Goal: Task Accomplishment & Management: Use online tool/utility

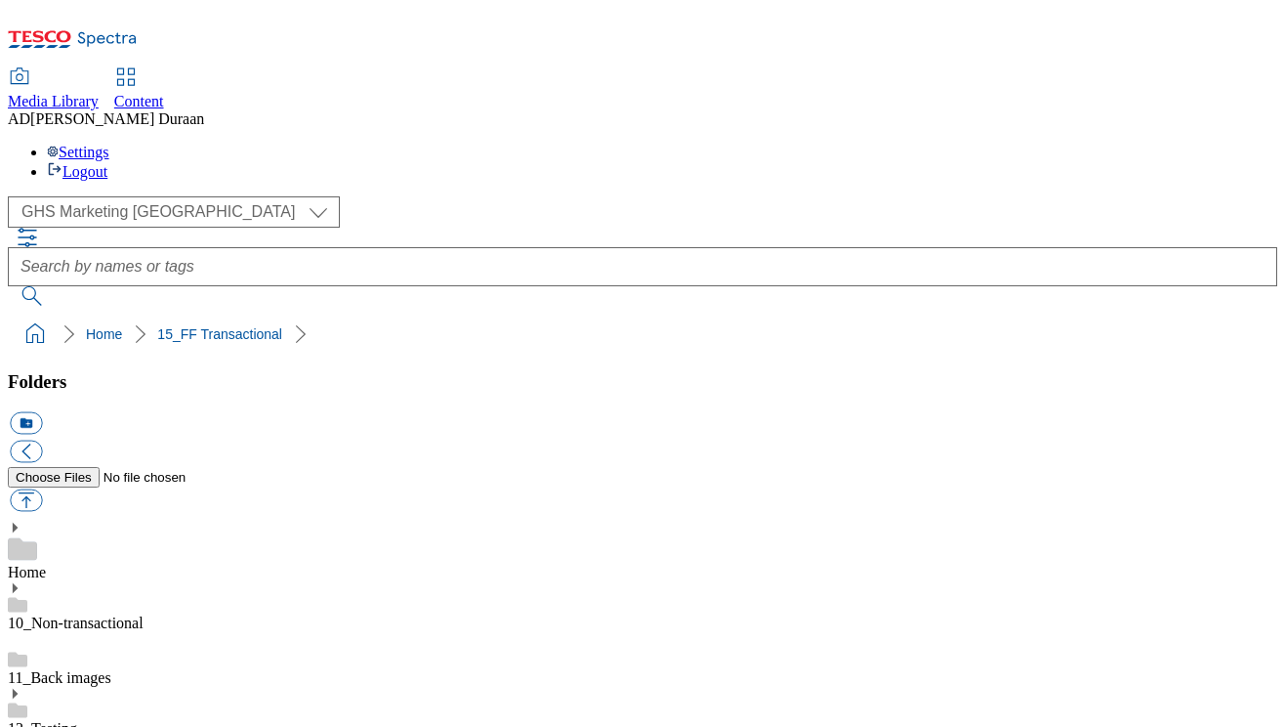
select select "flare-ghs-mktg"
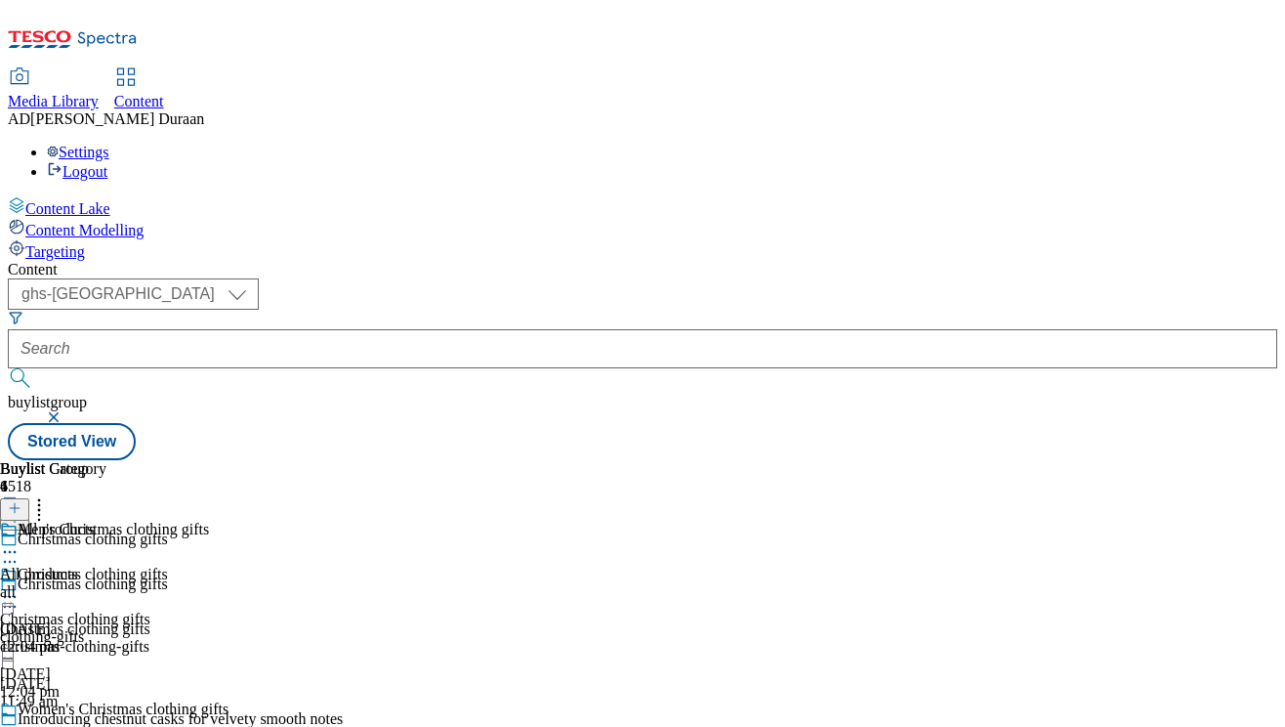
select select "ghs-uk"
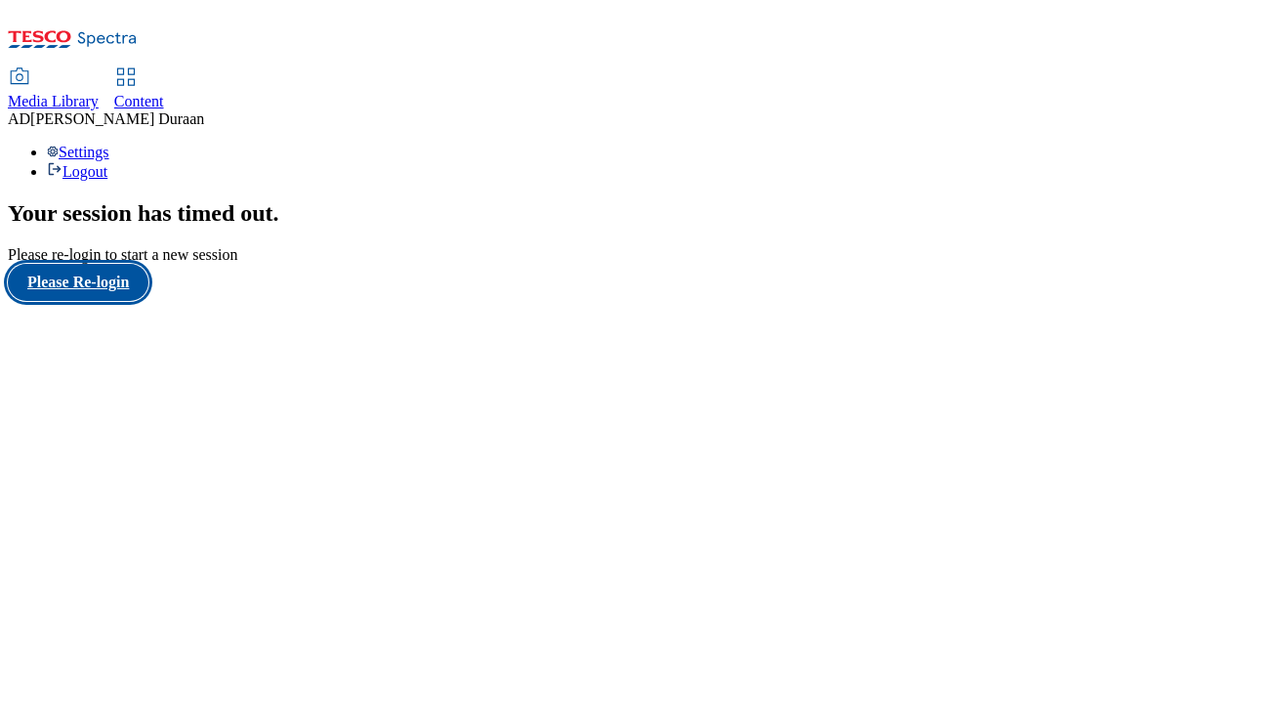
click at [68, 301] on button "Please Re-login" at bounding box center [78, 282] width 141 height 37
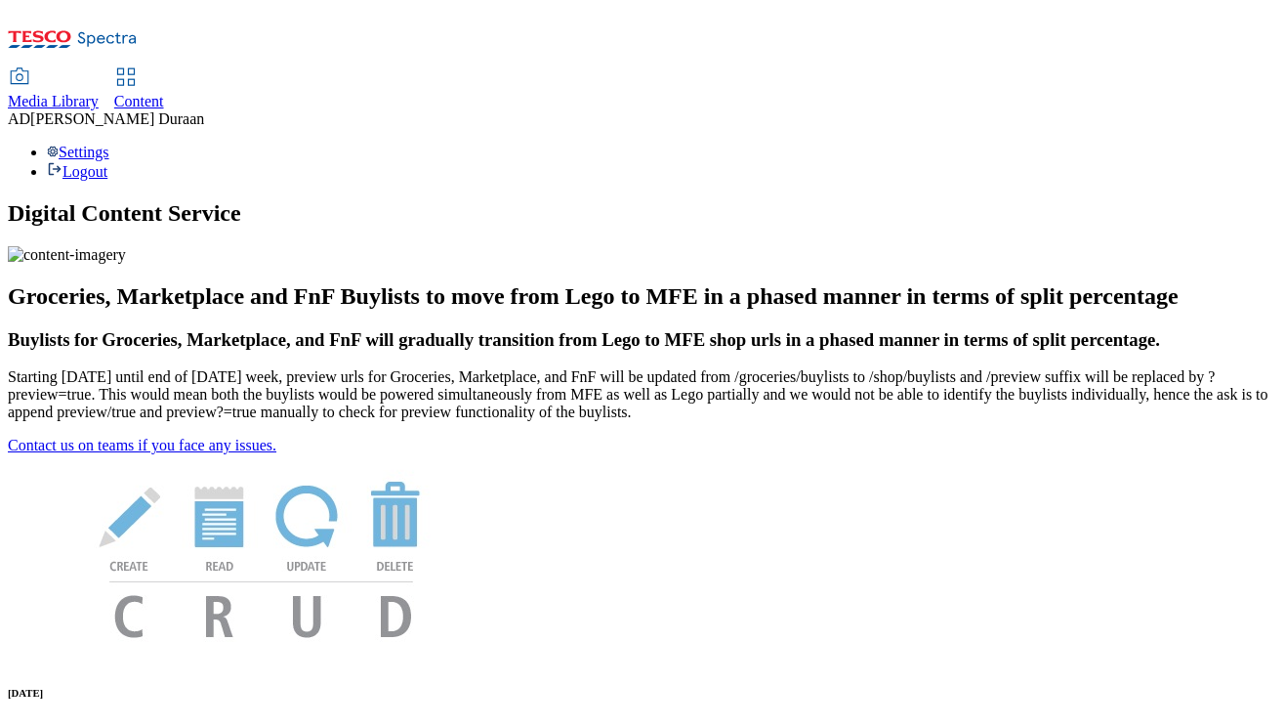
click at [164, 93] on span "Content" at bounding box center [139, 101] width 50 height 17
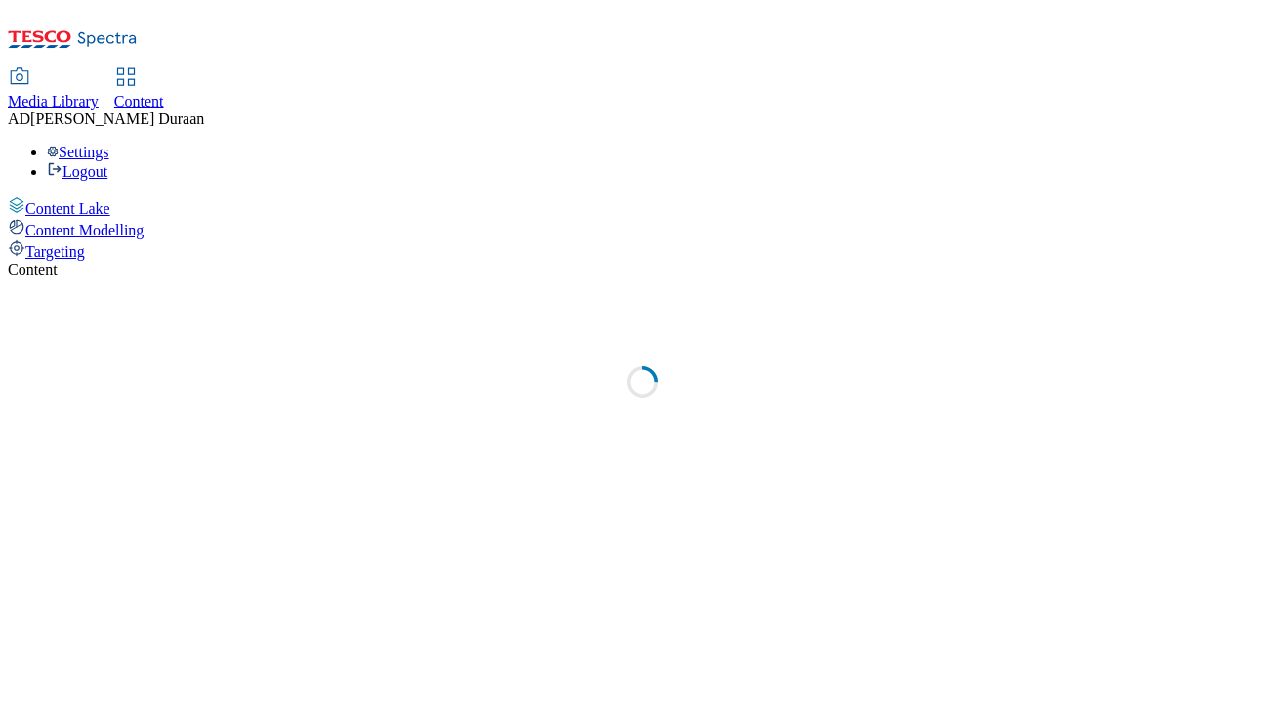
select select "ghs-uk"
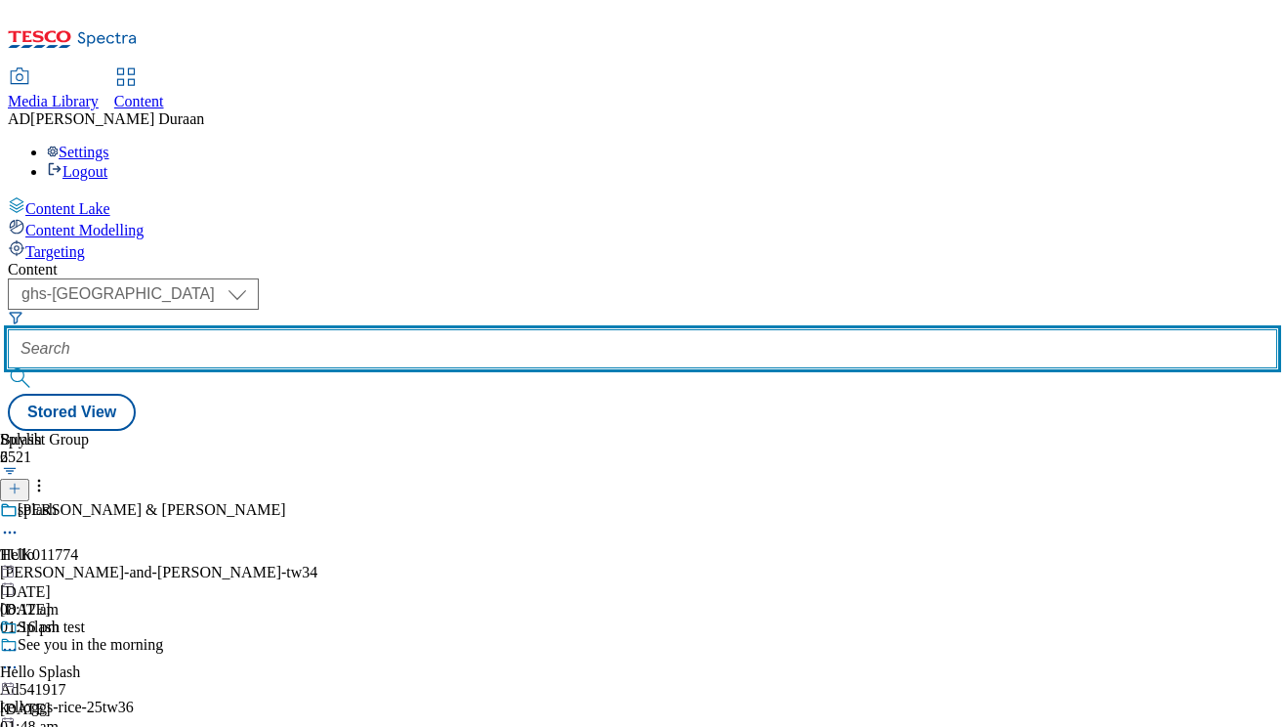
click at [481, 329] on input "text" at bounding box center [643, 348] width 1270 height 39
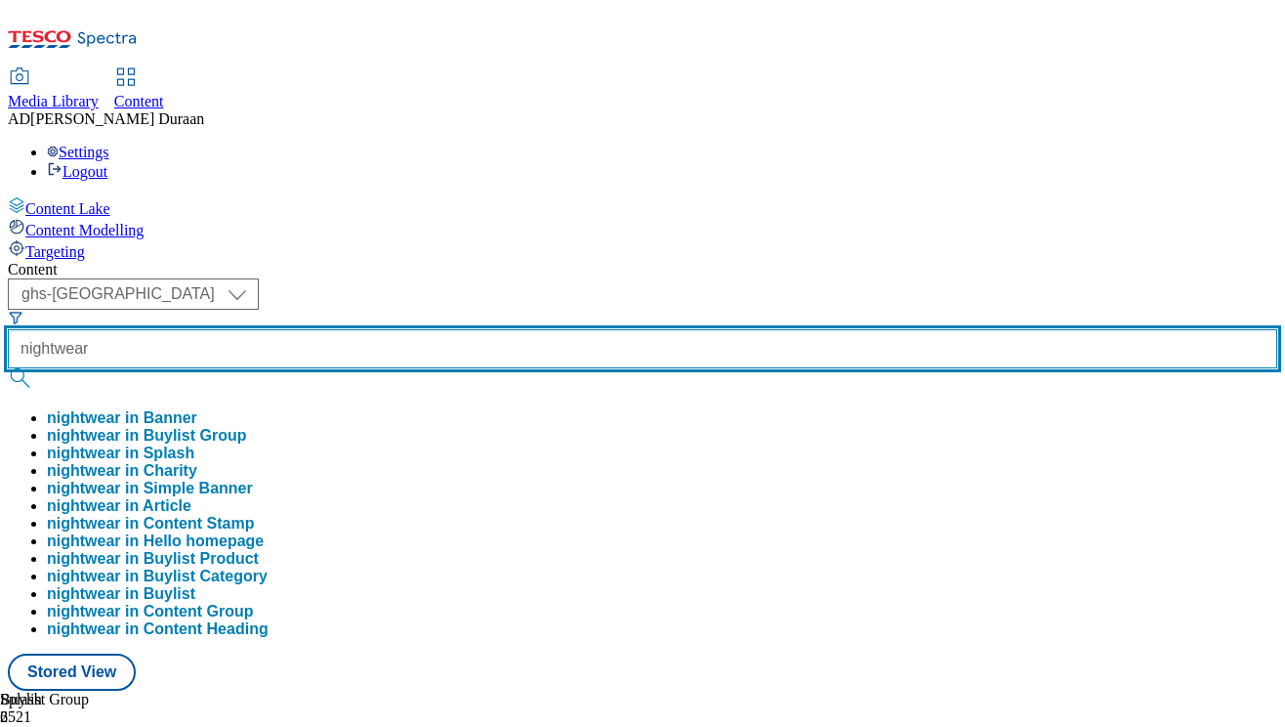
type input "nightwear"
click at [8, 368] on button "submit" at bounding box center [21, 378] width 27 height 20
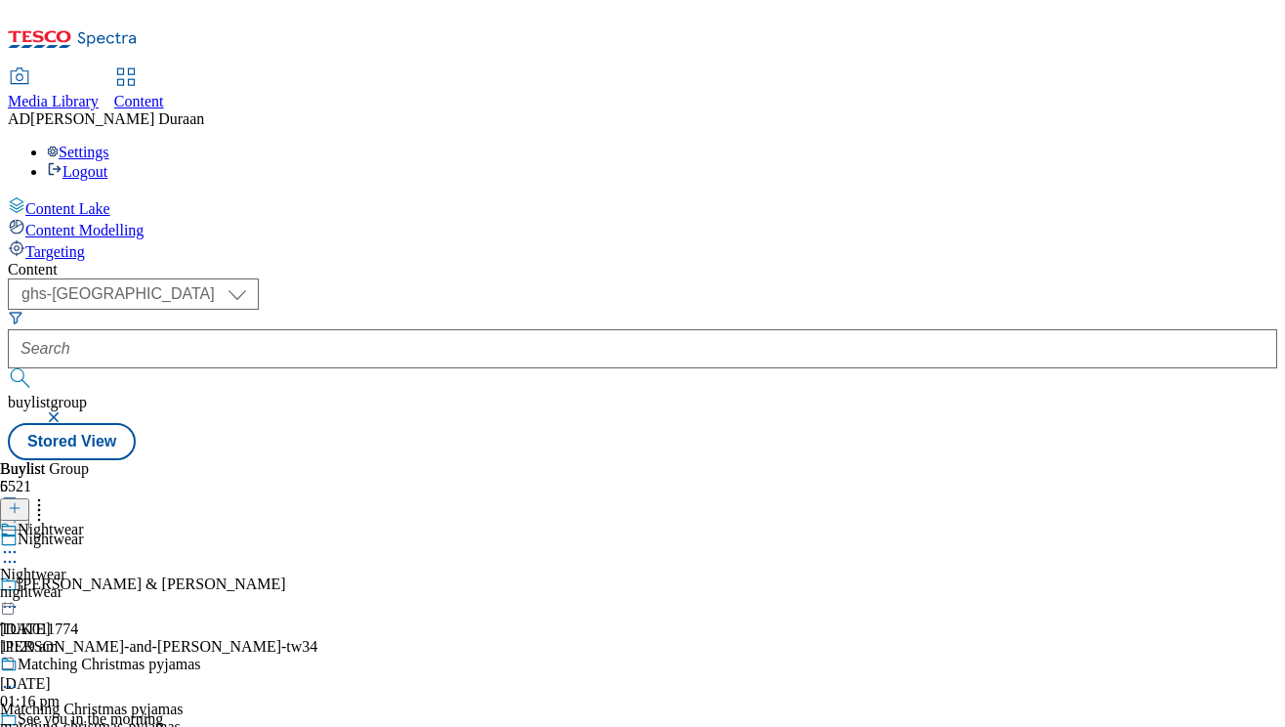
click at [20, 542] on icon at bounding box center [10, 552] width 20 height 20
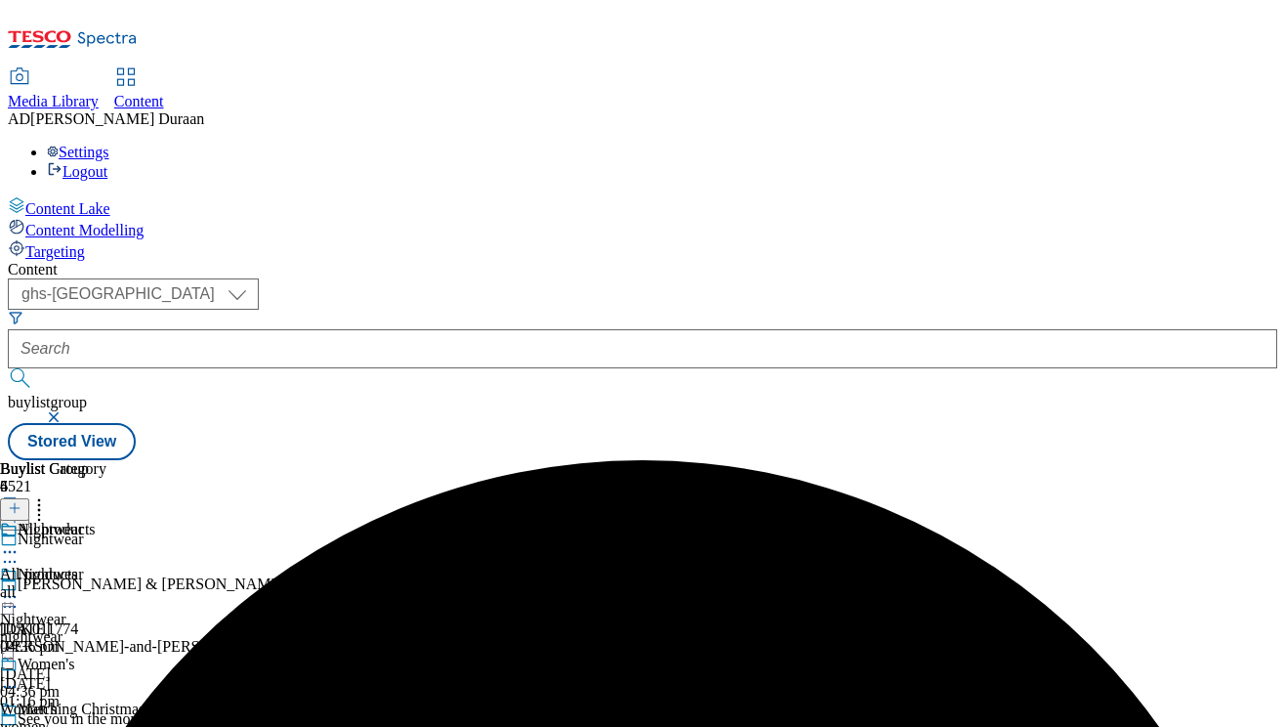
click at [20, 722] on icon at bounding box center [10, 732] width 20 height 20
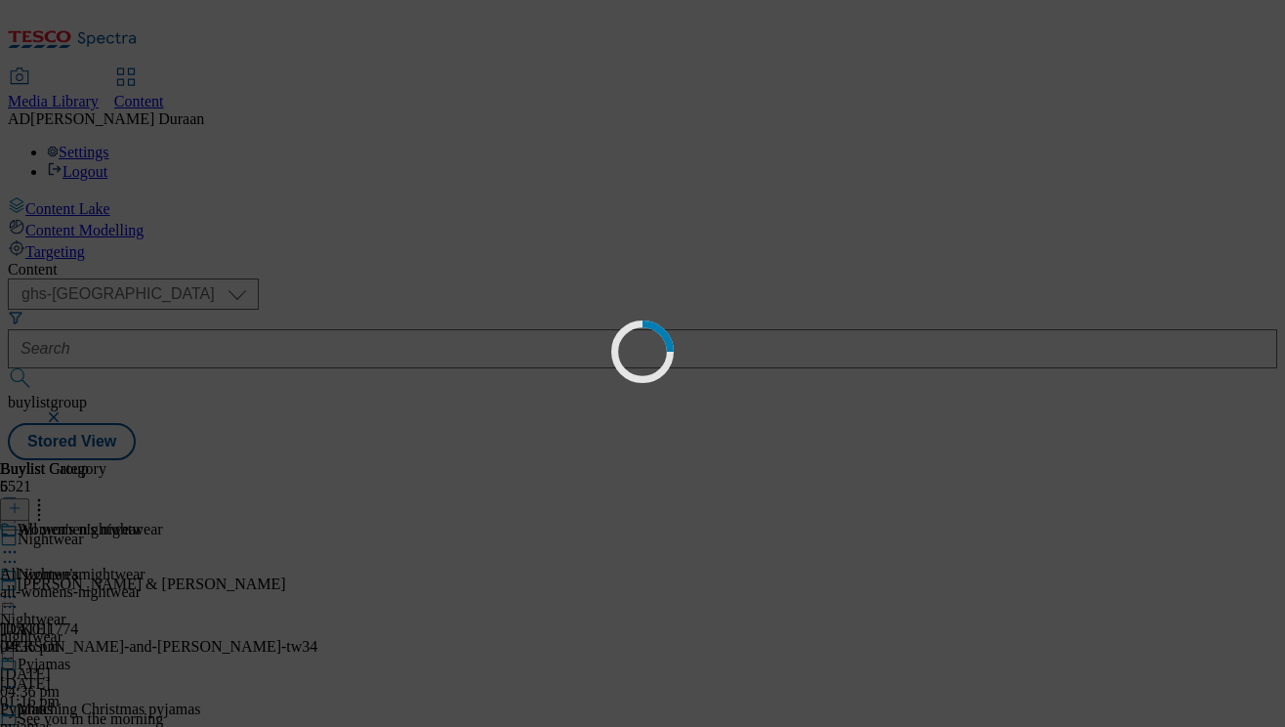
scroll to position [0, 0]
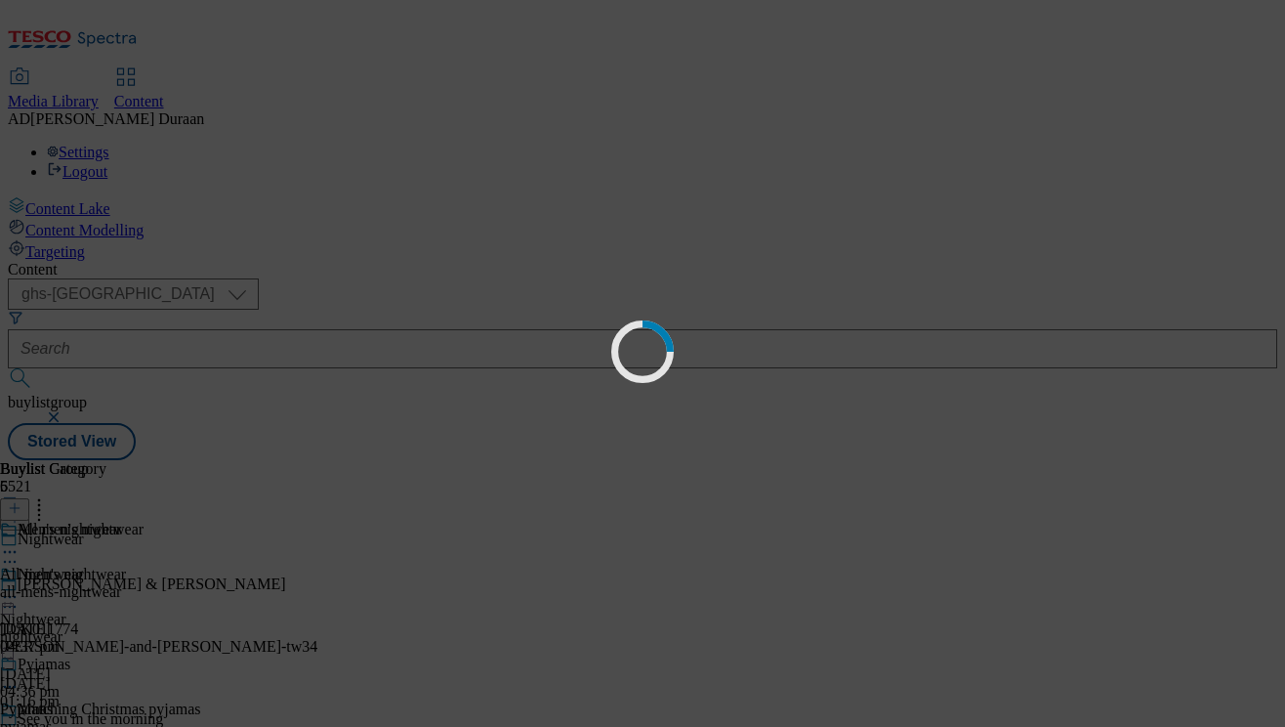
scroll to position [0, 0]
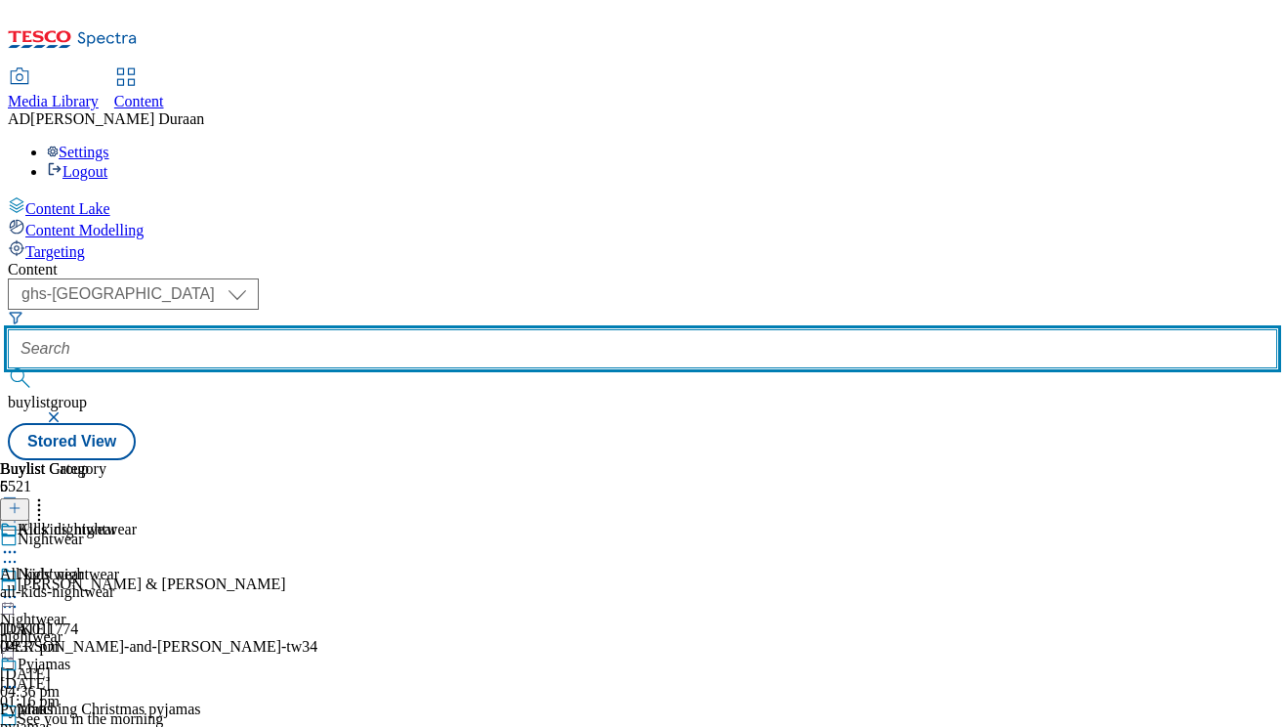
click at [447, 329] on input "text" at bounding box center [643, 348] width 1270 height 39
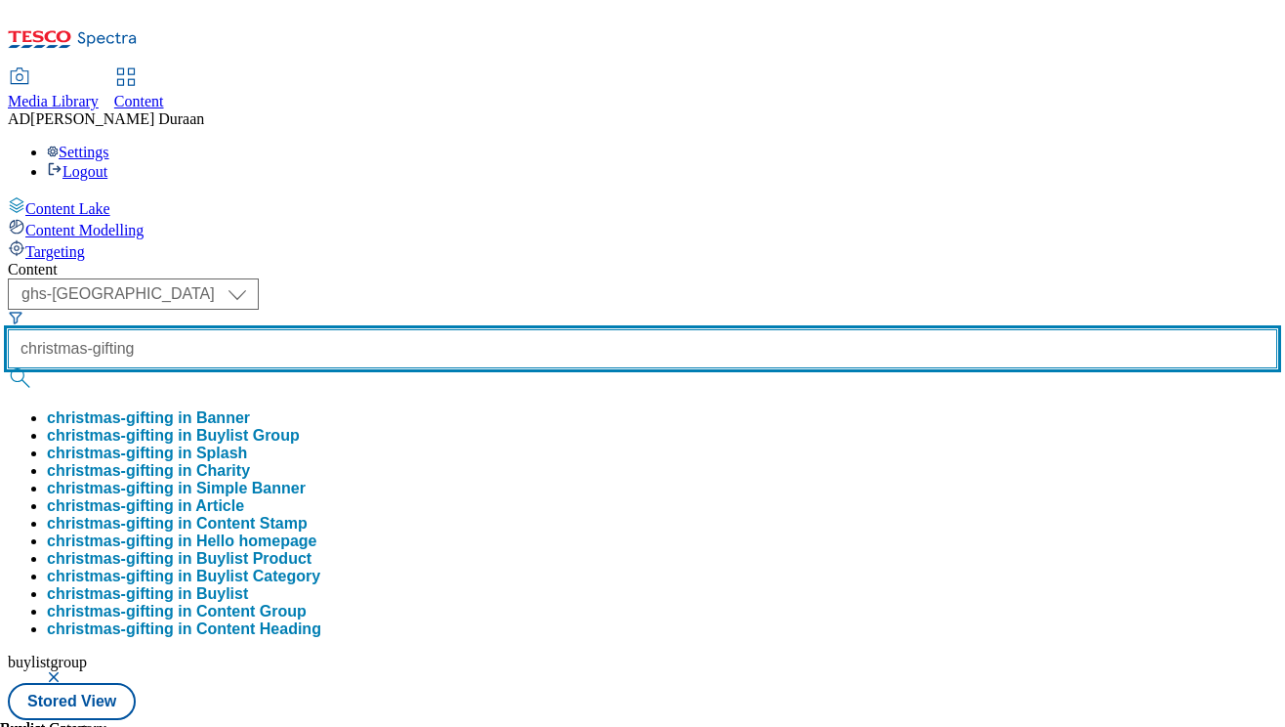
click at [8, 368] on button "submit" at bounding box center [21, 378] width 27 height 20
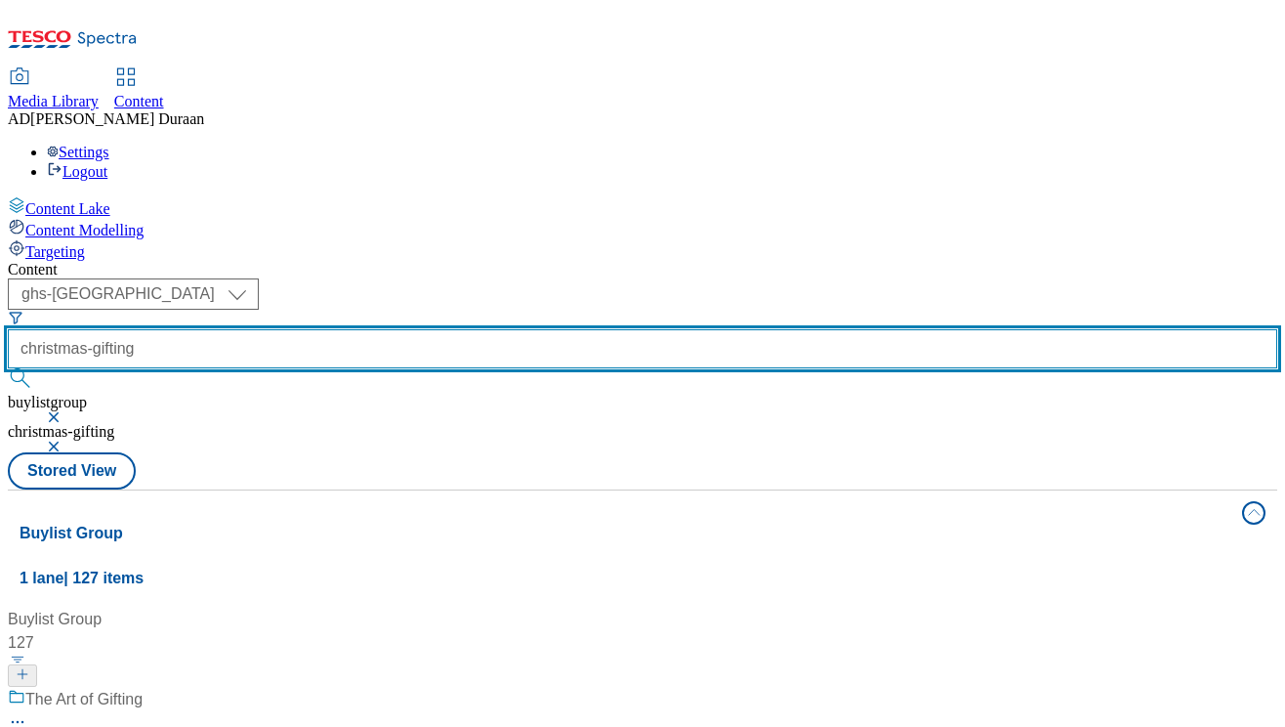
click at [521, 329] on input "christmas-gifting" at bounding box center [643, 348] width 1270 height 39
type input "christmas-clothing-gifts"
click at [8, 368] on button "submit" at bounding box center [21, 378] width 27 height 20
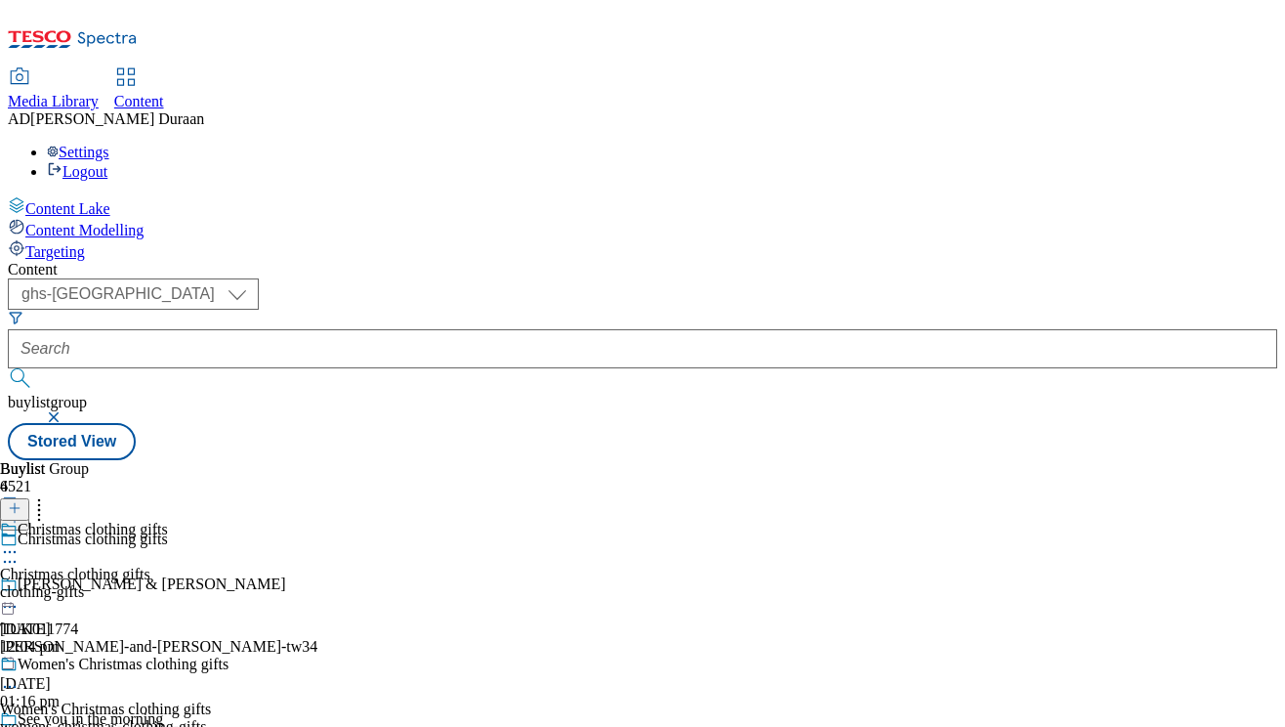
click at [20, 542] on icon at bounding box center [10, 552] width 20 height 20
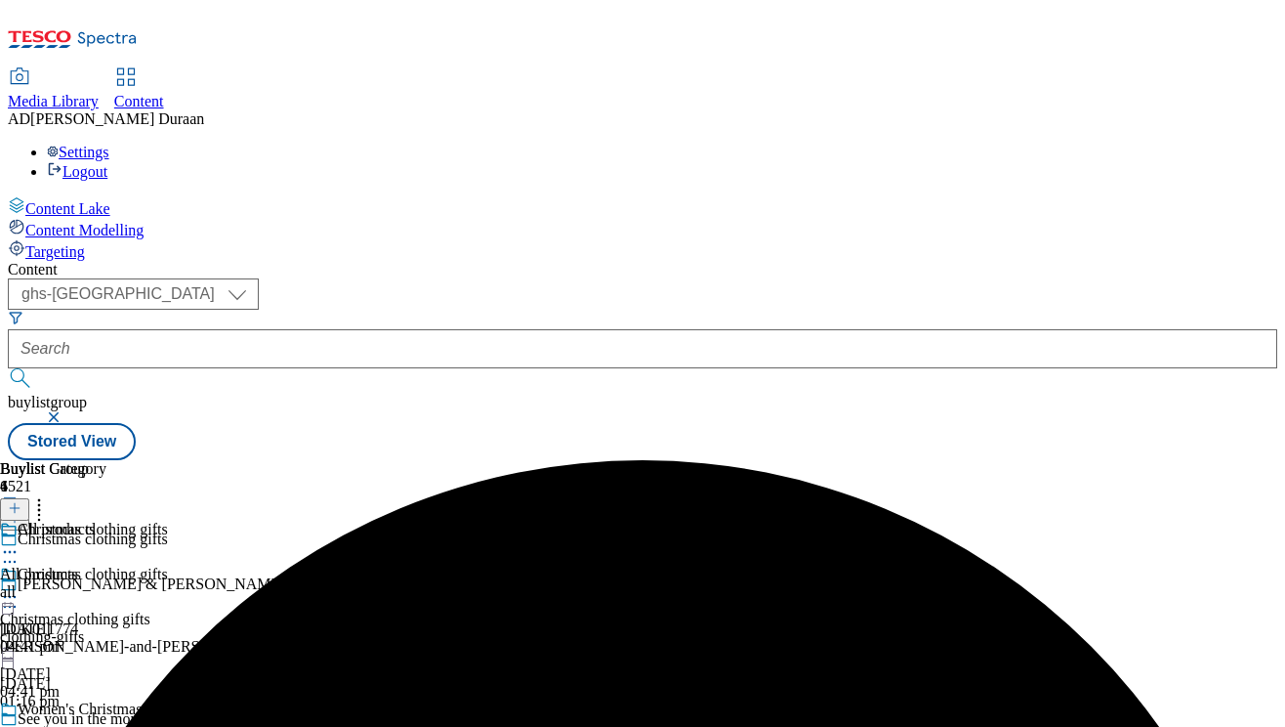
click at [20, 722] on icon at bounding box center [10, 732] width 20 height 20
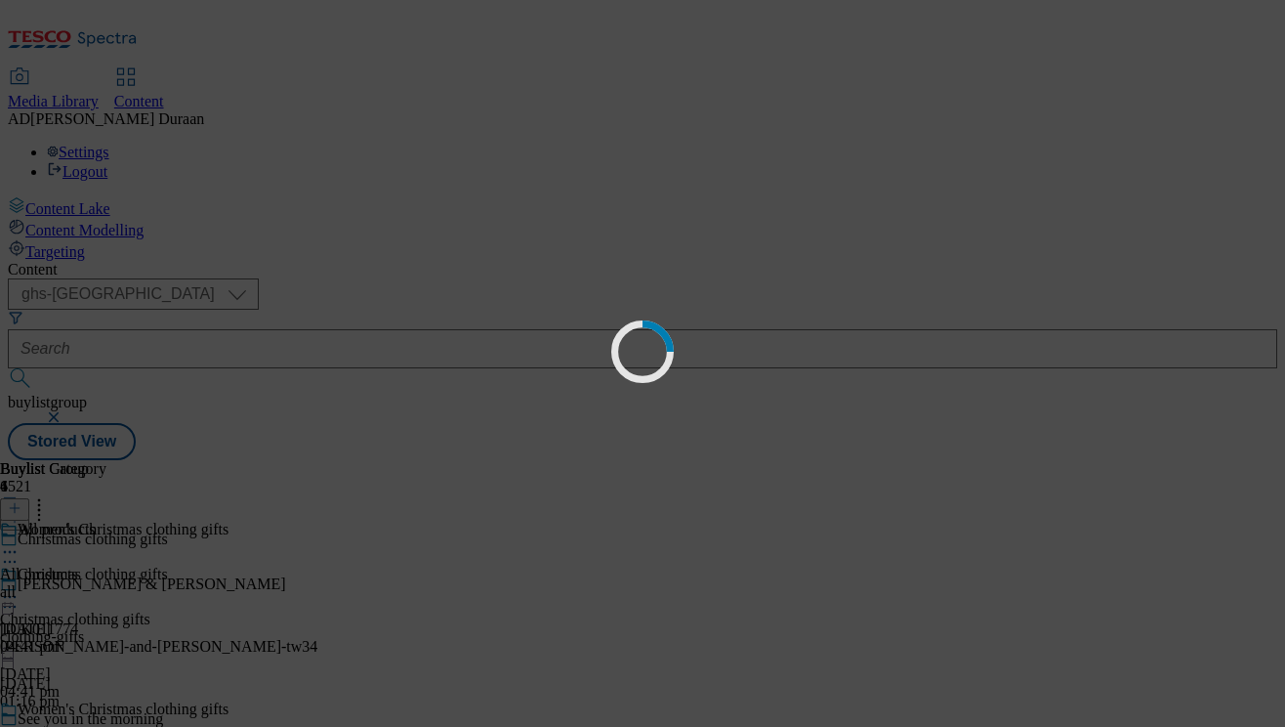
scroll to position [0, 0]
